Goal: Transaction & Acquisition: Download file/media

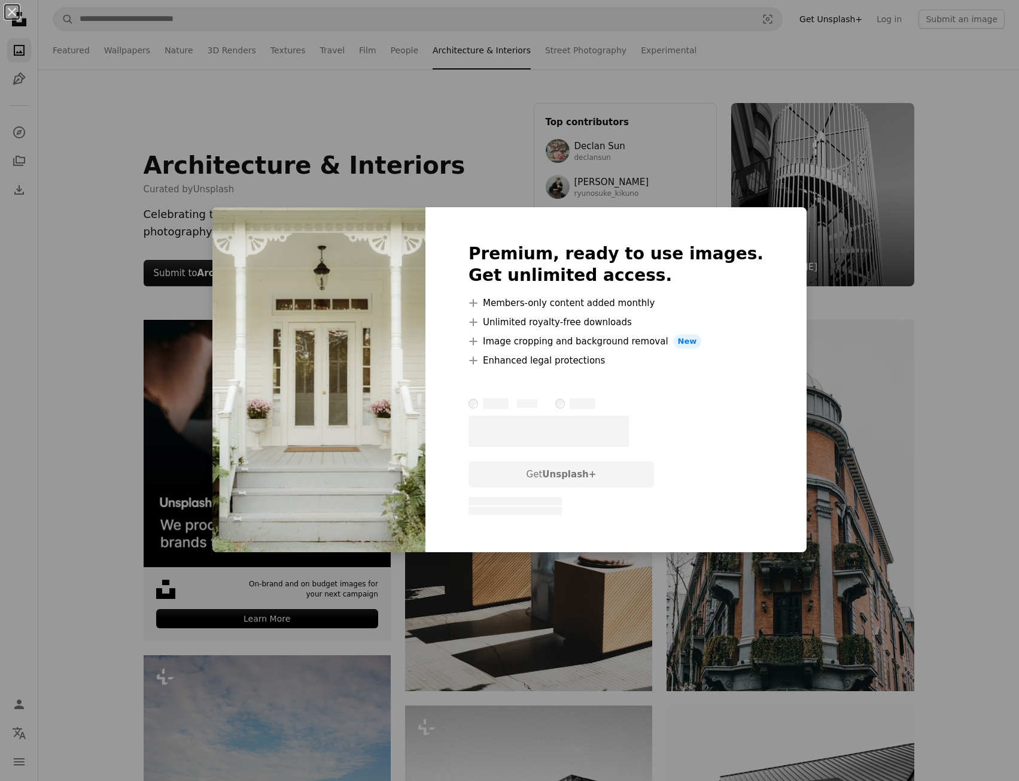
scroll to position [2993, 0]
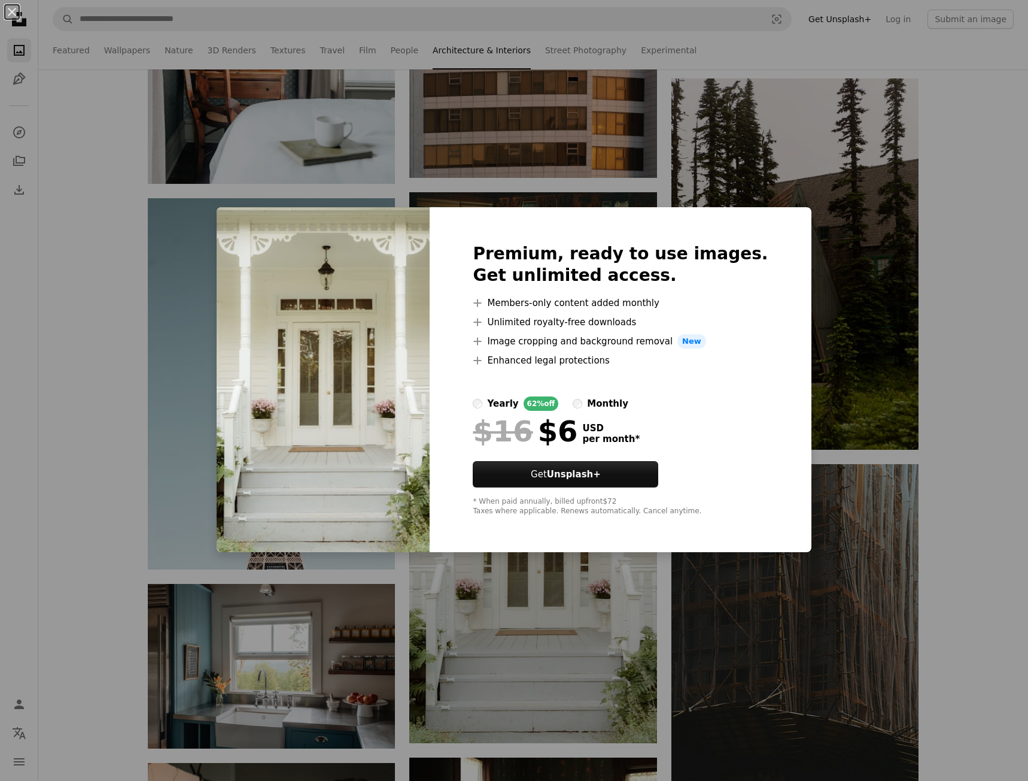
click at [942, 299] on div "An X shape Premium, ready to use images. Get unlimited access. A plus sign Memb…" at bounding box center [514, 390] width 1028 height 781
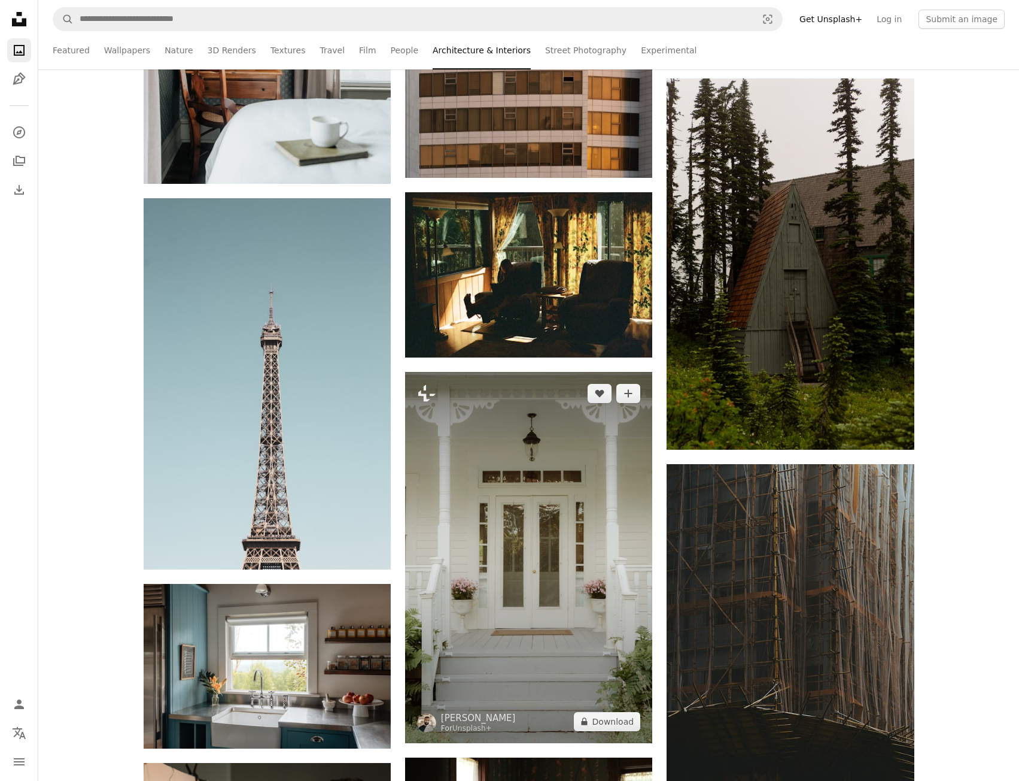
click at [554, 672] on img at bounding box center [528, 557] width 247 height 371
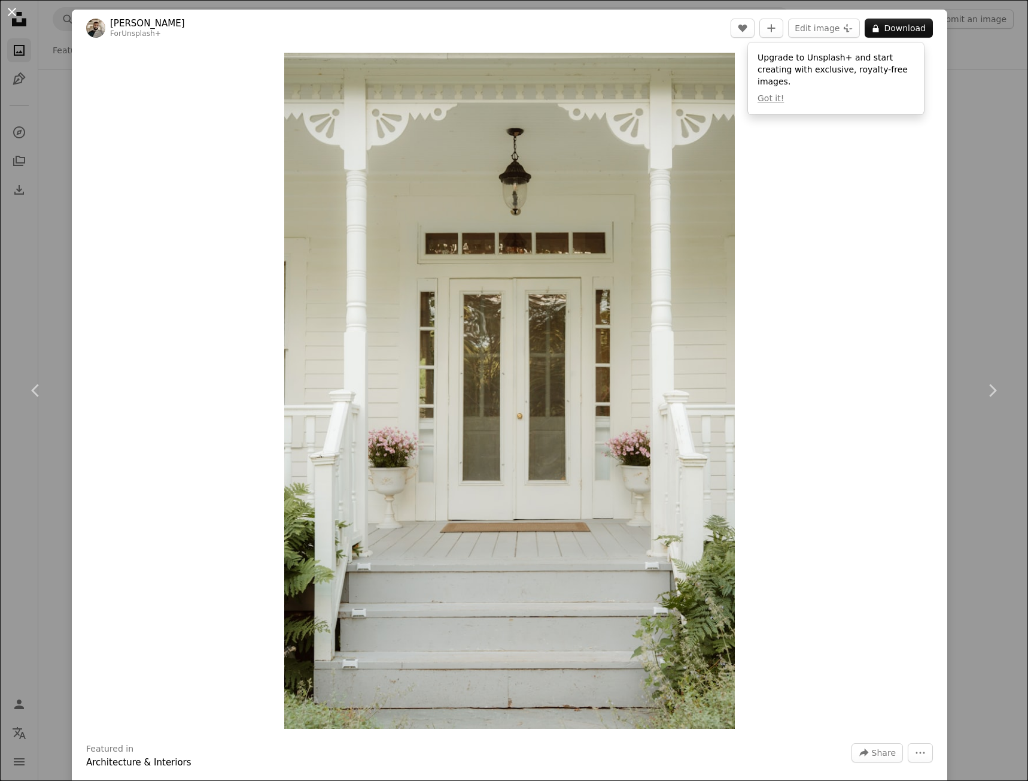
click at [8, 10] on button "An X shape" at bounding box center [12, 12] width 14 height 14
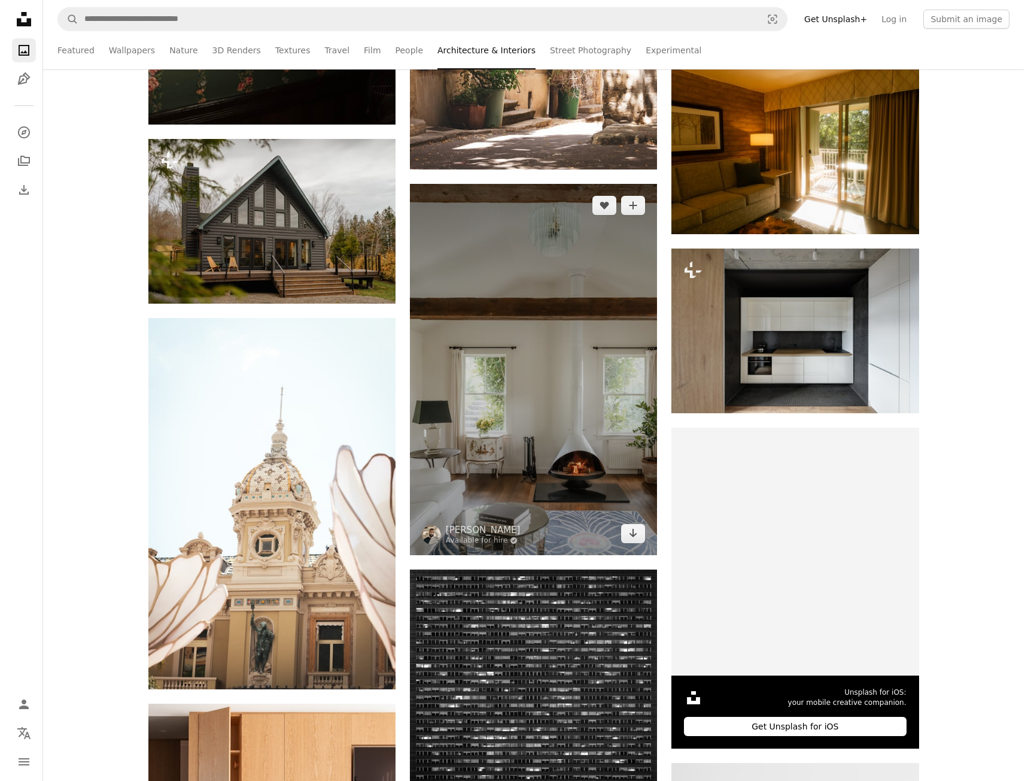
scroll to position [4369, 0]
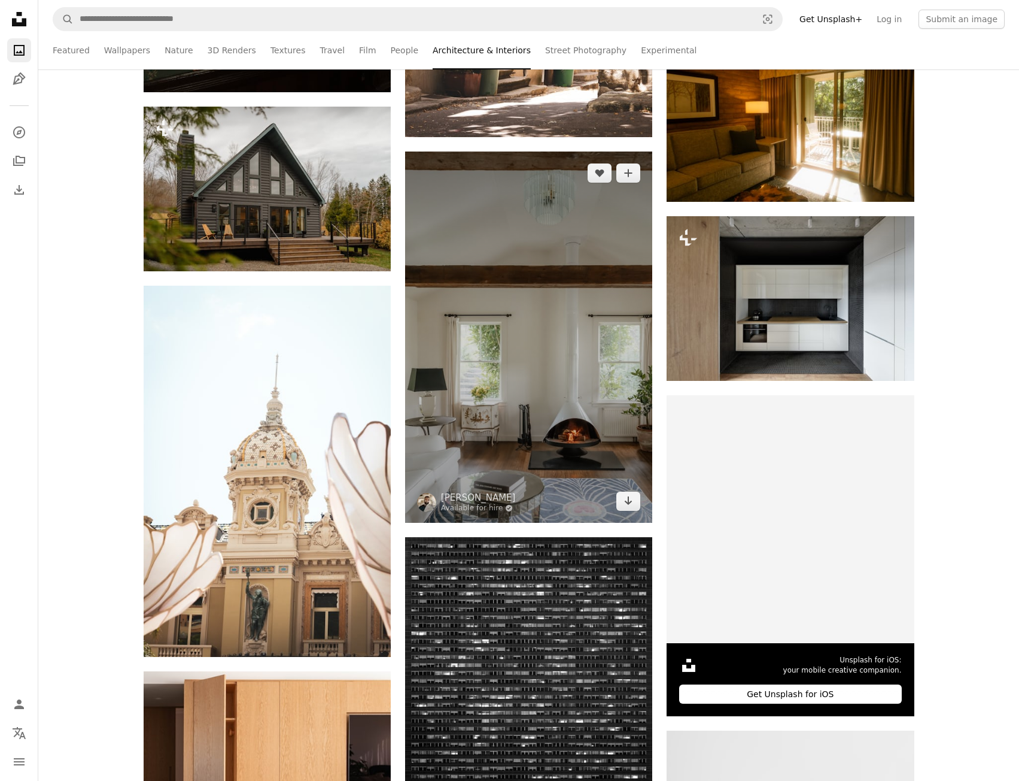
click at [551, 455] on img at bounding box center [528, 336] width 247 height 371
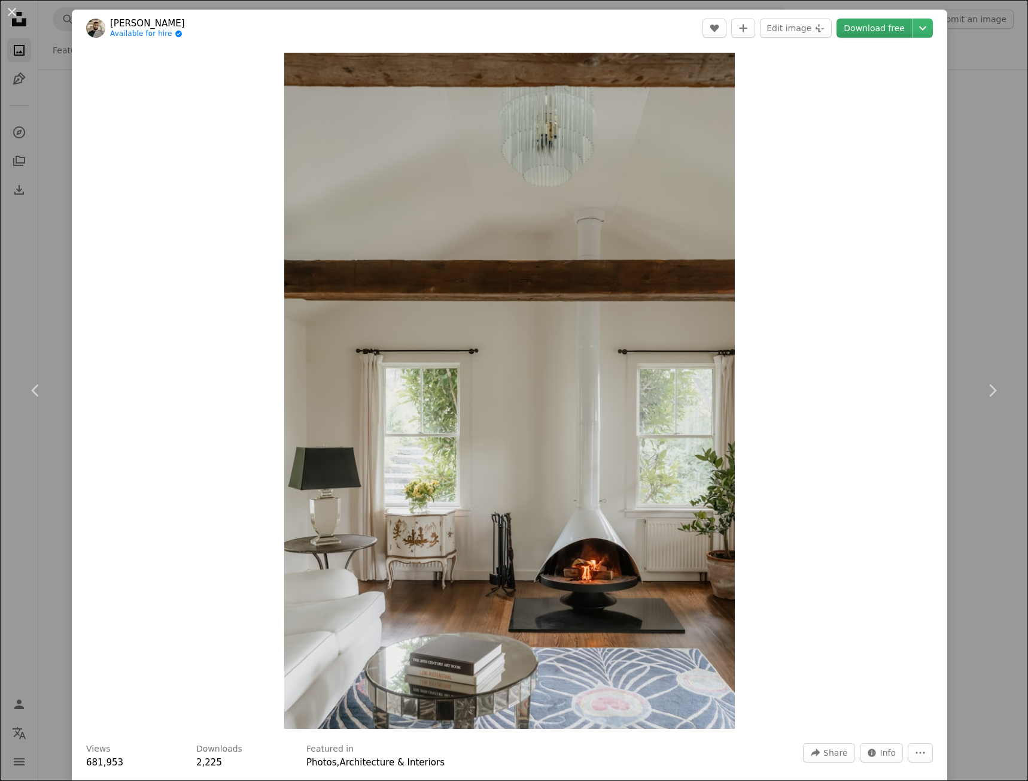
click at [880, 31] on link "Download free" at bounding box center [874, 28] width 75 height 19
